Goal: Navigation & Orientation: Find specific page/section

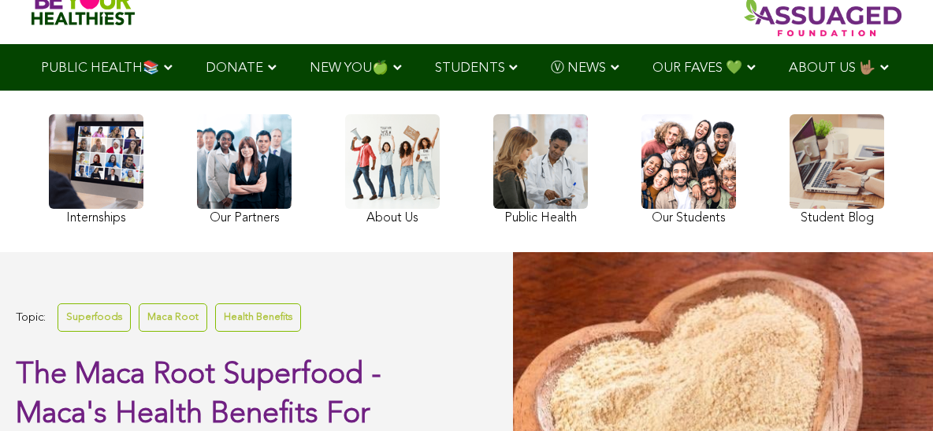
scroll to position [50, 0]
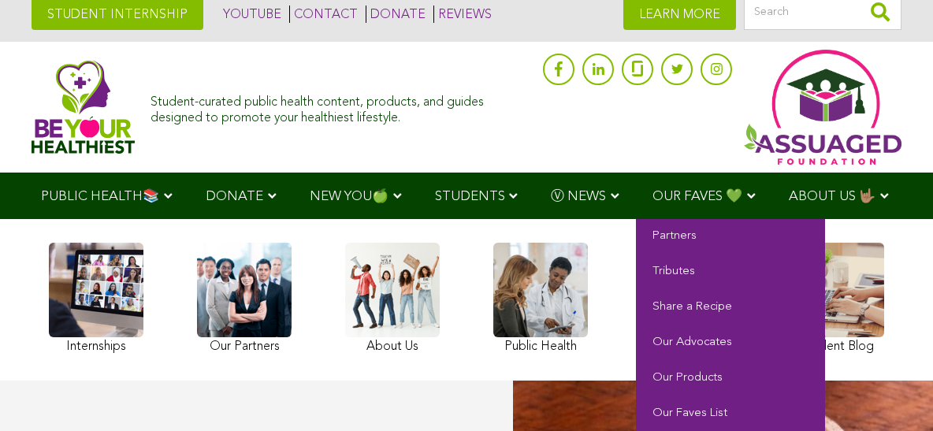
click at [687, 190] on span "OUR FAVES 💚" at bounding box center [698, 196] width 90 height 13
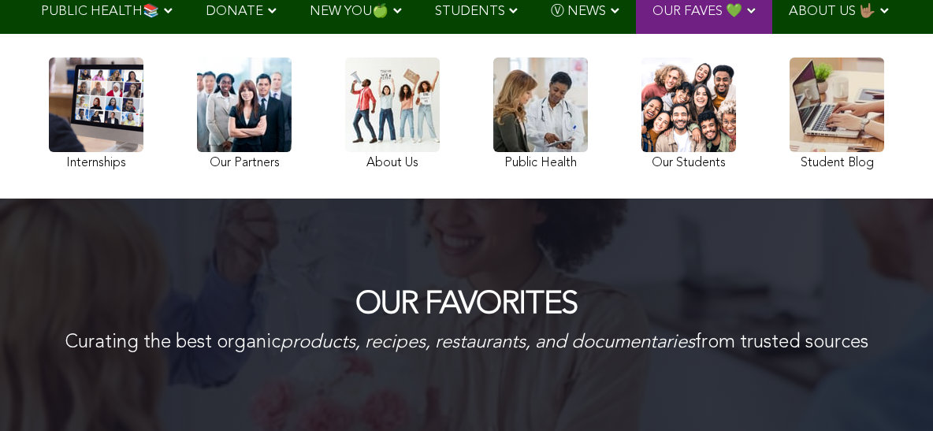
scroll to position [105, 0]
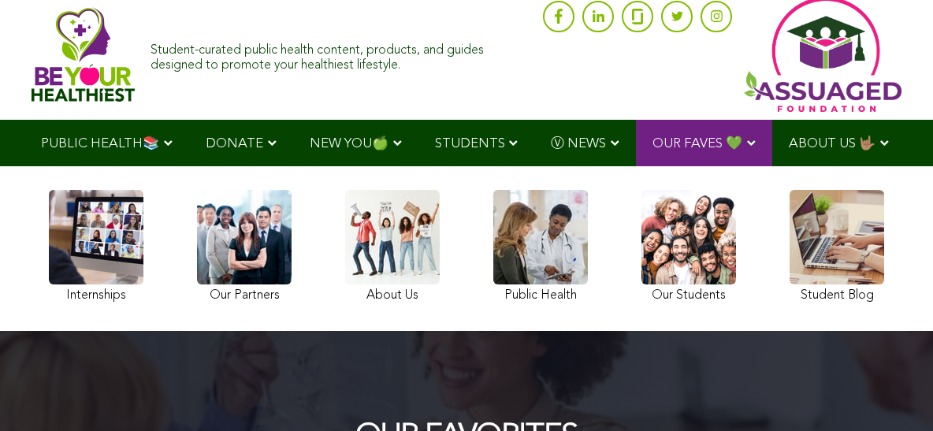
click at [463, 142] on span "STUDENTS" at bounding box center [470, 143] width 70 height 13
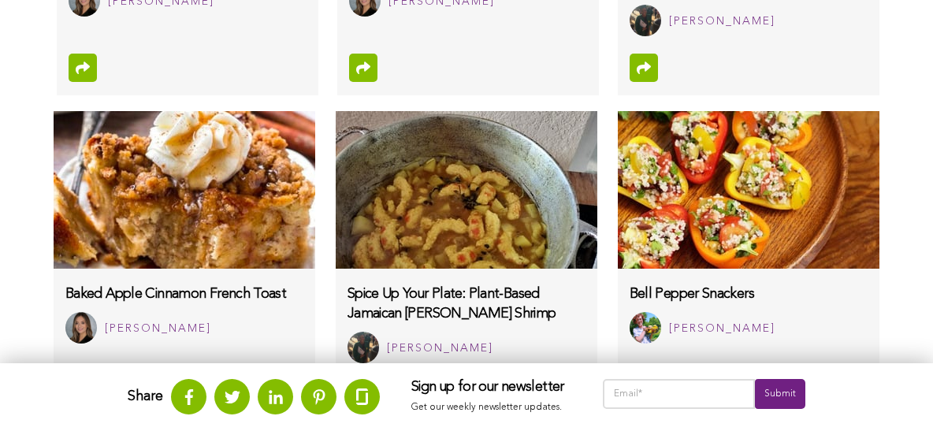
scroll to position [1391, 0]
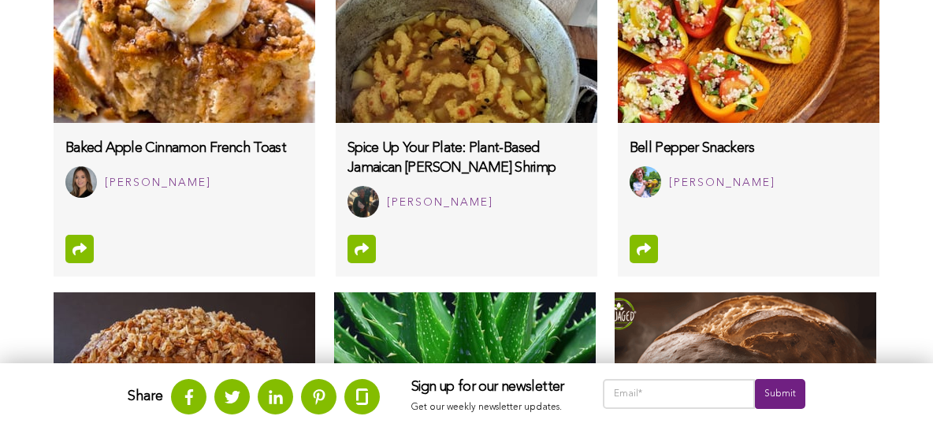
click at [658, 401] on div "Share Sign up for our newsletter Get our weekly newsletter updates. Submit" at bounding box center [466, 397] width 933 height 68
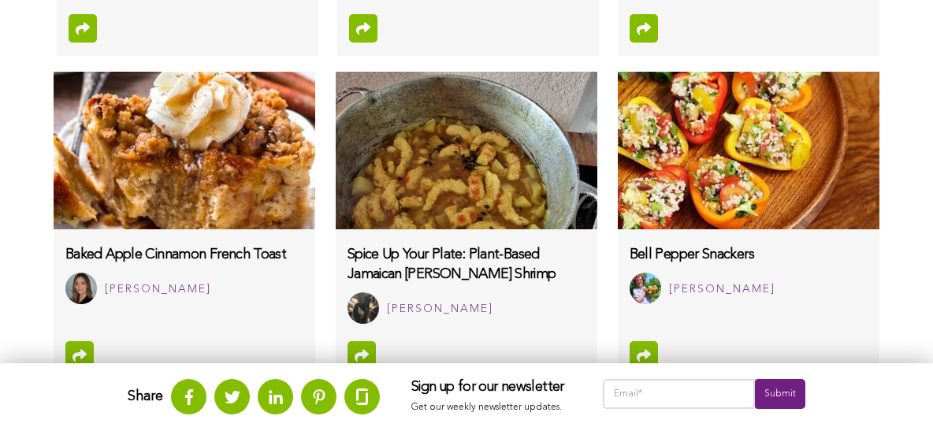
scroll to position [1152, 0]
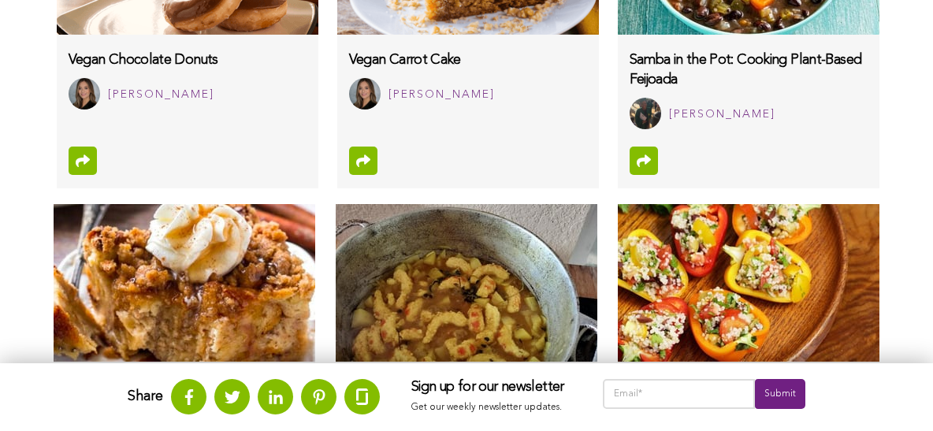
click at [737, 168] on icon at bounding box center [742, 160] width 11 height 16
